Goal: Task Accomplishment & Management: Manage account settings

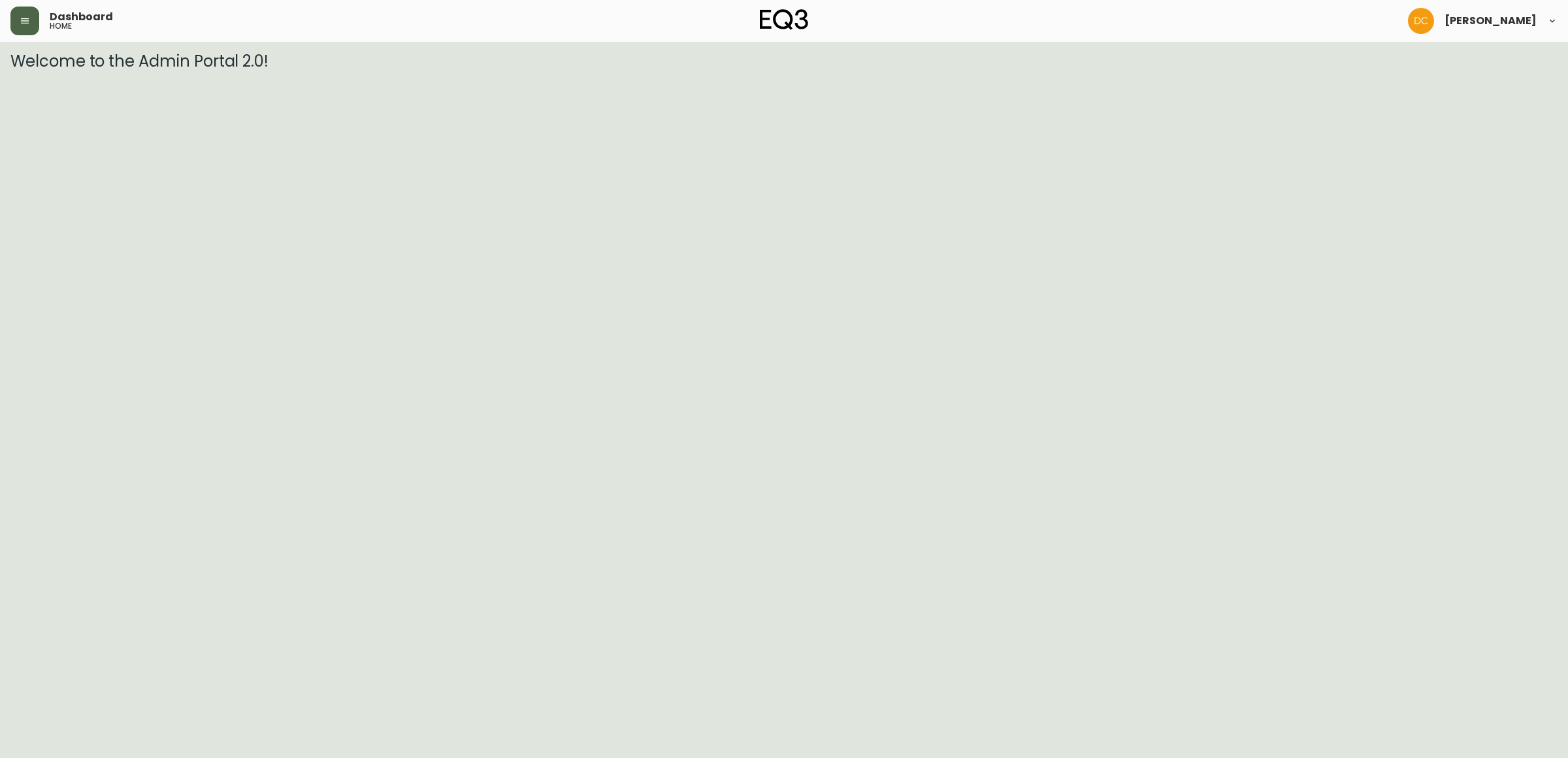
click at [35, 27] on button "button" at bounding box center [24, 21] width 29 height 29
click at [31, 20] on button "button" at bounding box center [24, 21] width 29 height 29
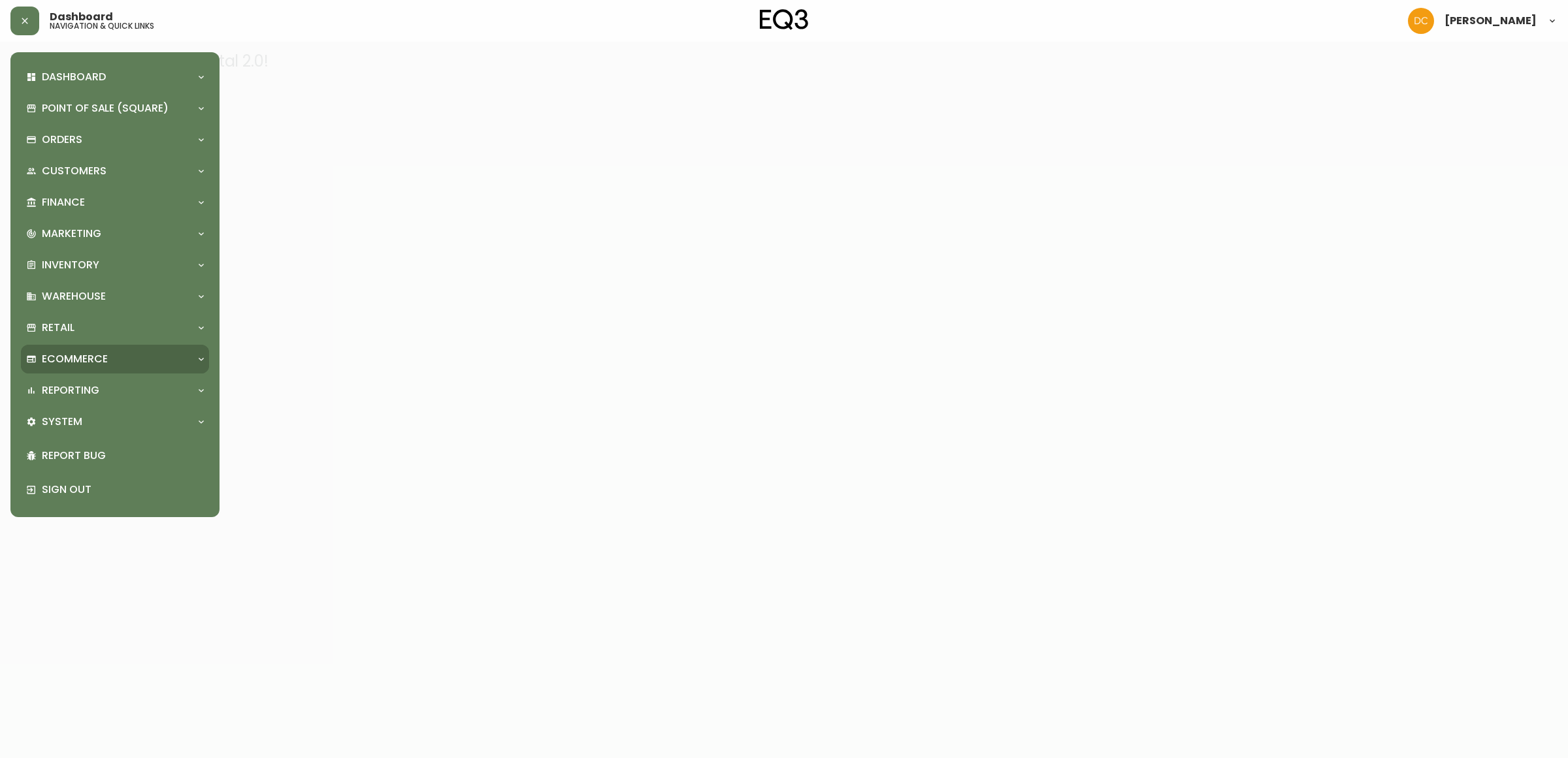
click at [99, 363] on p "Ecommerce" at bounding box center [74, 359] width 66 height 14
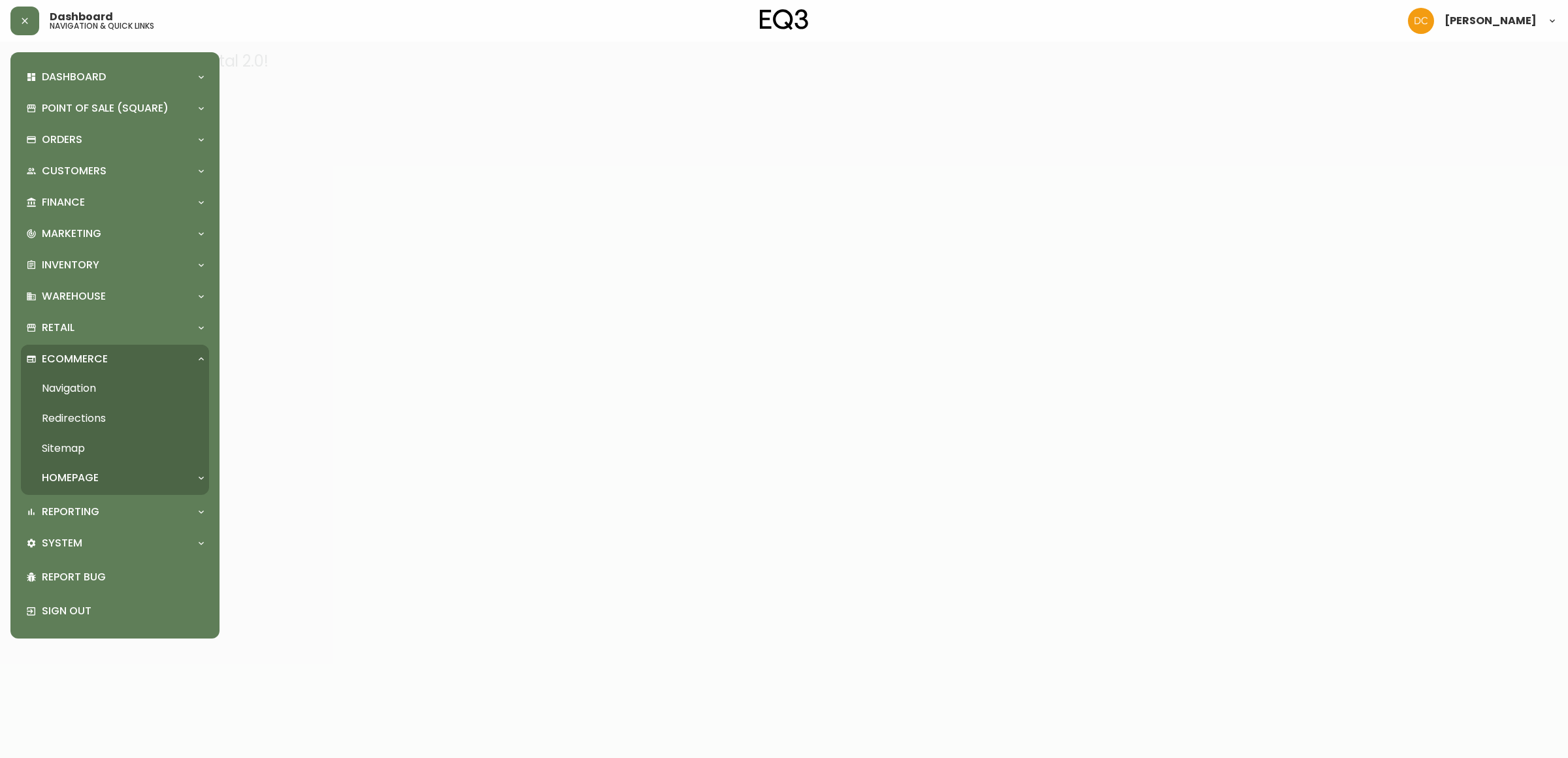
click at [93, 392] on link "Navigation" at bounding box center [115, 389] width 188 height 30
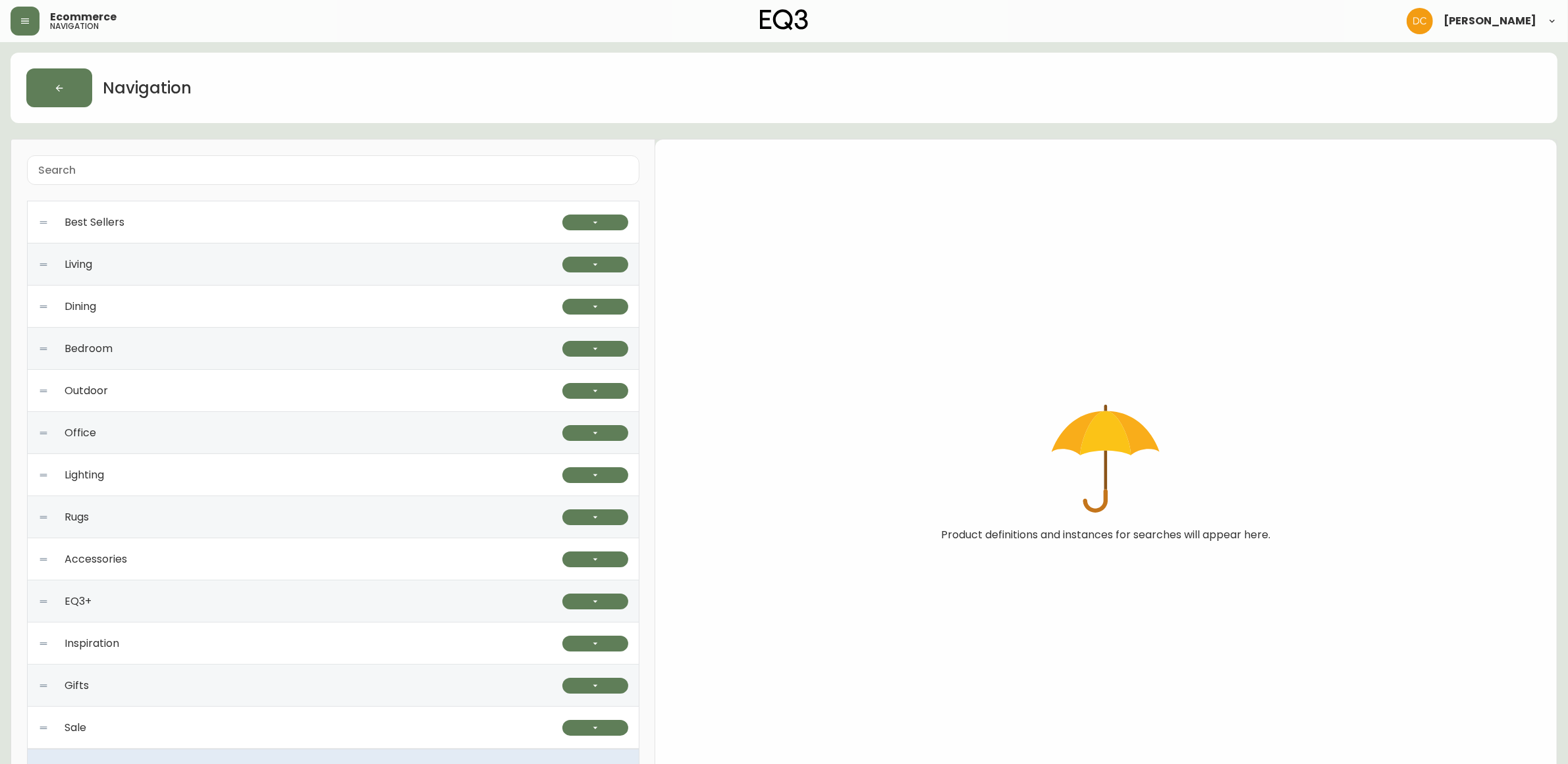
click at [249, 224] on div "Best Sellers" at bounding box center [300, 222] width 524 height 42
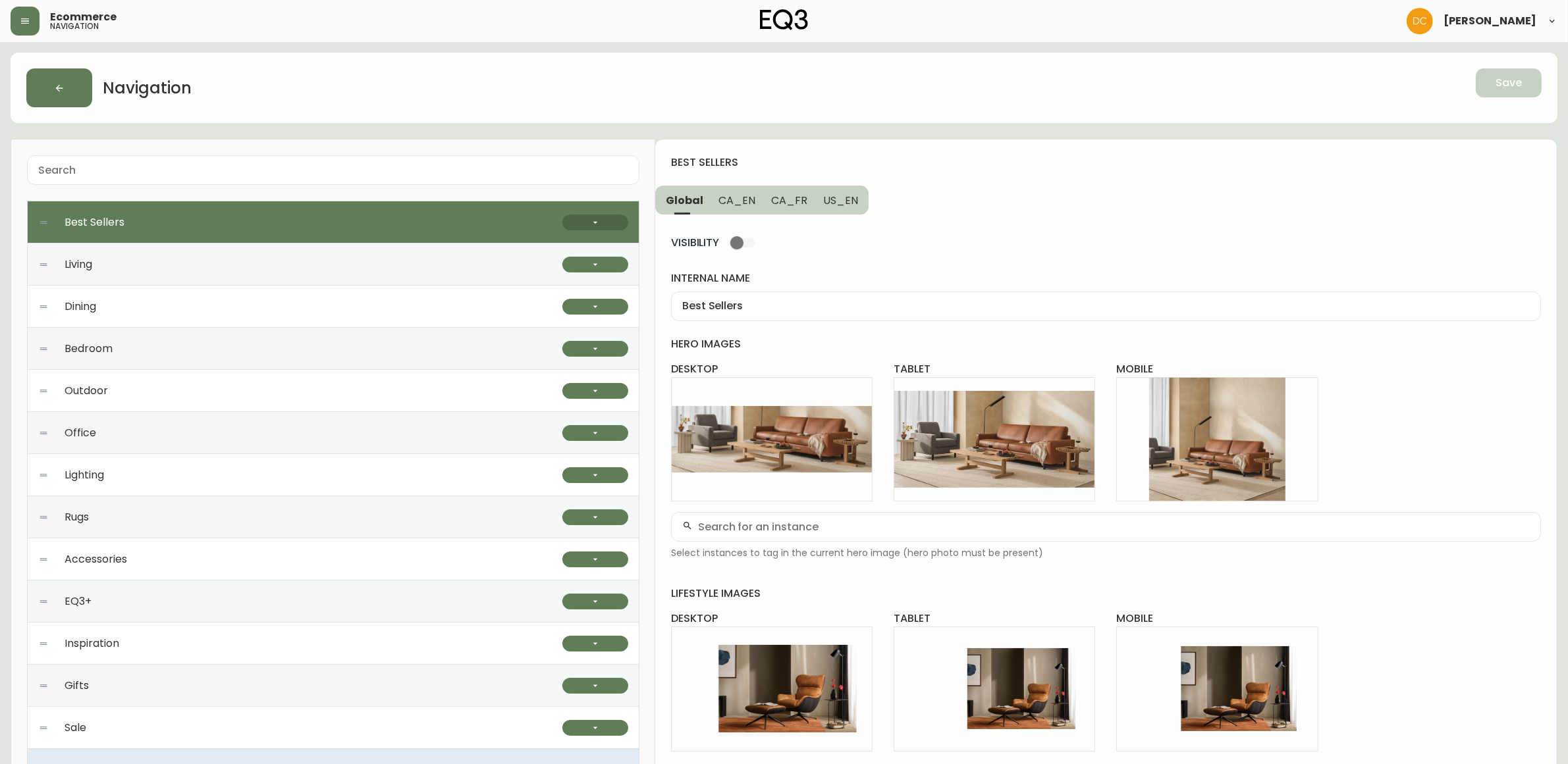
click at [586, 225] on button "button" at bounding box center [594, 222] width 65 height 16
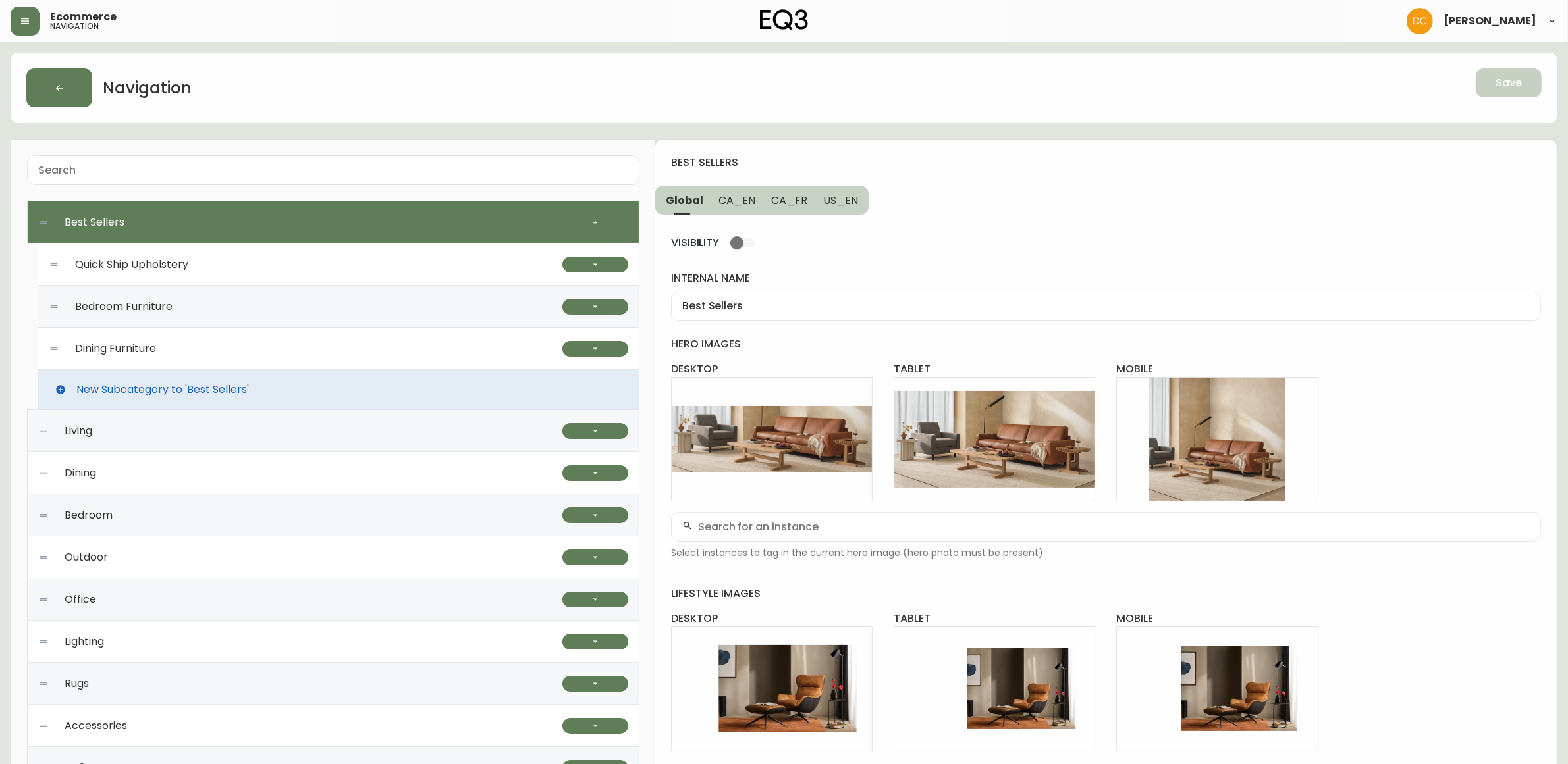
click at [311, 270] on div "Quick Ship Upholstery" at bounding box center [305, 265] width 513 height 42
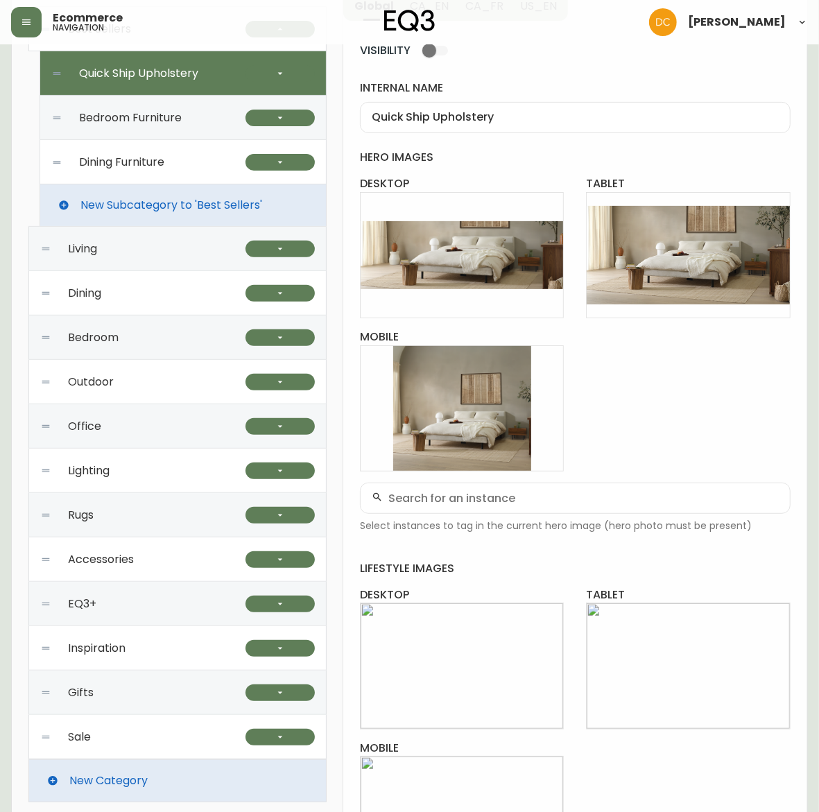
scroll to position [434, 0]
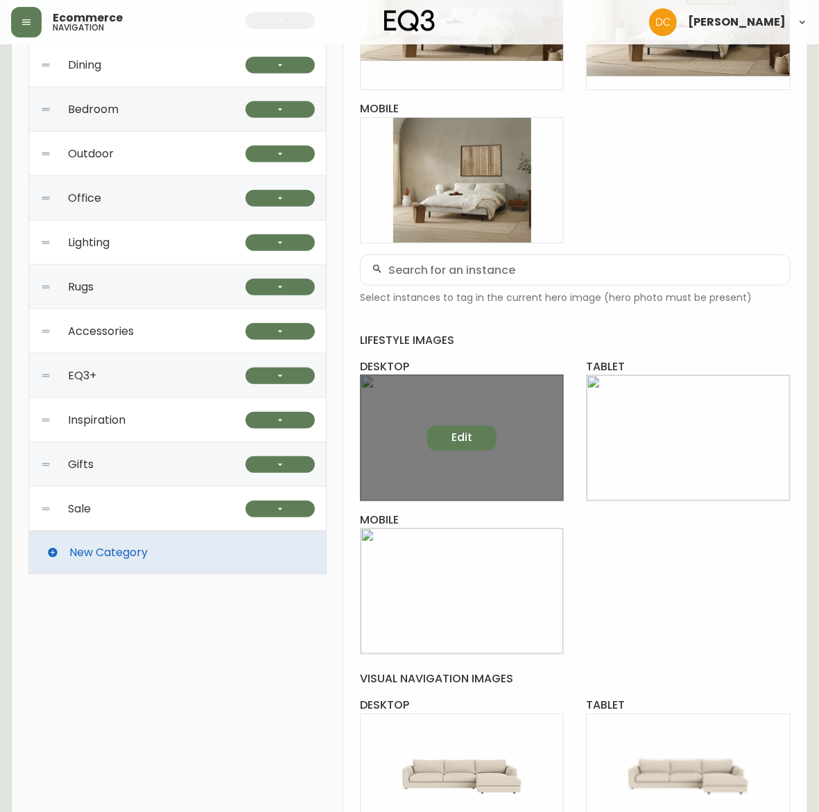
click at [494, 446] on button "Edit" at bounding box center [461, 438] width 69 height 25
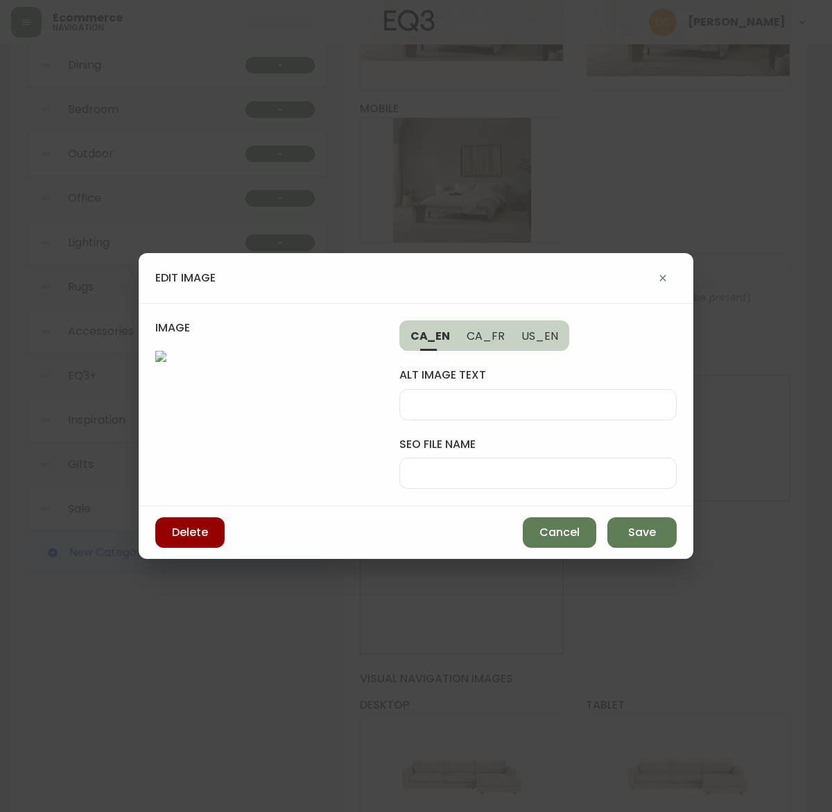
click at [463, 396] on div at bounding box center [538, 404] width 277 height 31
click at [462, 480] on div at bounding box center [538, 473] width 277 height 31
type input "[PERSON_NAME]-sofa"
click at [463, 391] on div at bounding box center [538, 404] width 277 height 31
type input "Grey fabric sofa"
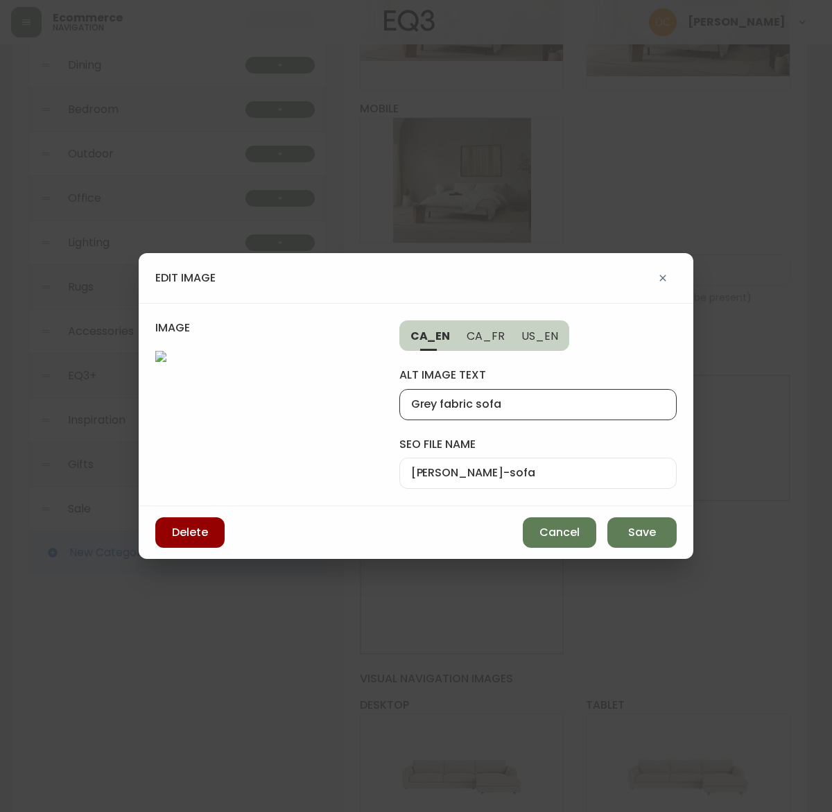
click at [535, 333] on span "US_EN" at bounding box center [540, 336] width 37 height 15
click at [538, 398] on input "alt image text" at bounding box center [538, 404] width 254 height 13
paste input "Grey fabric sofa"
type input "Grey fabric sofa"
click at [674, 542] on button "Save" at bounding box center [642, 532] width 69 height 31
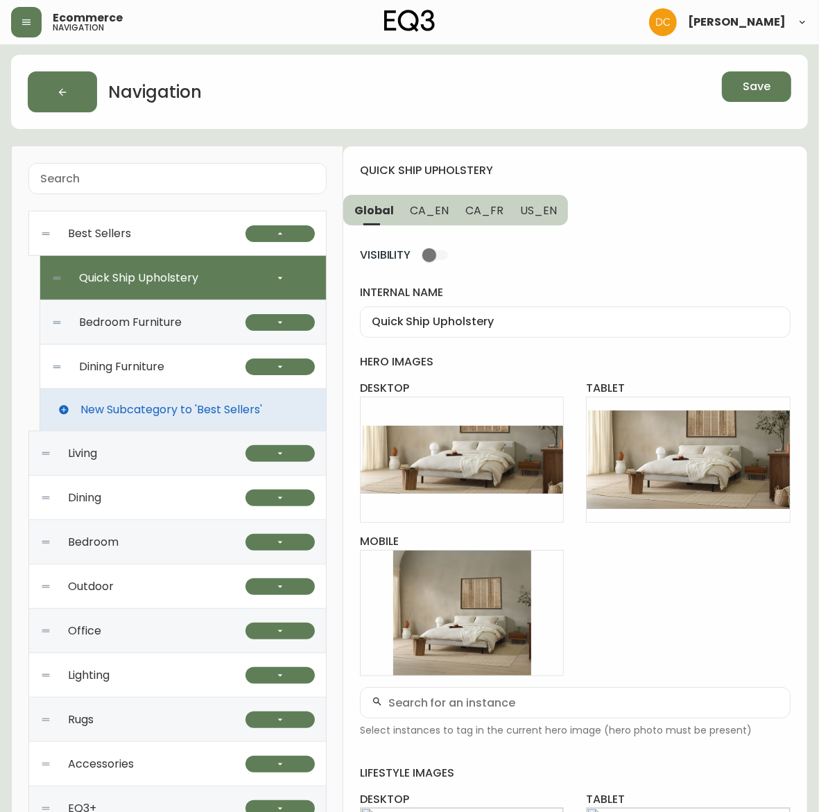
scroll to position [0, 0]
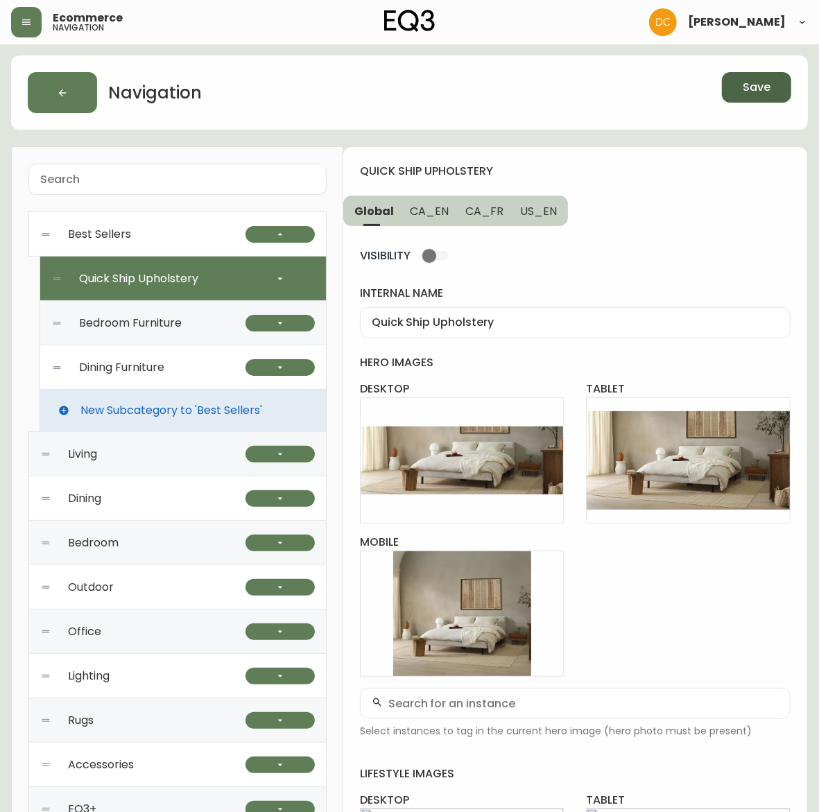
click at [755, 92] on span "Save" at bounding box center [757, 87] width 28 height 15
